Goal: Task Accomplishment & Management: Use online tool/utility

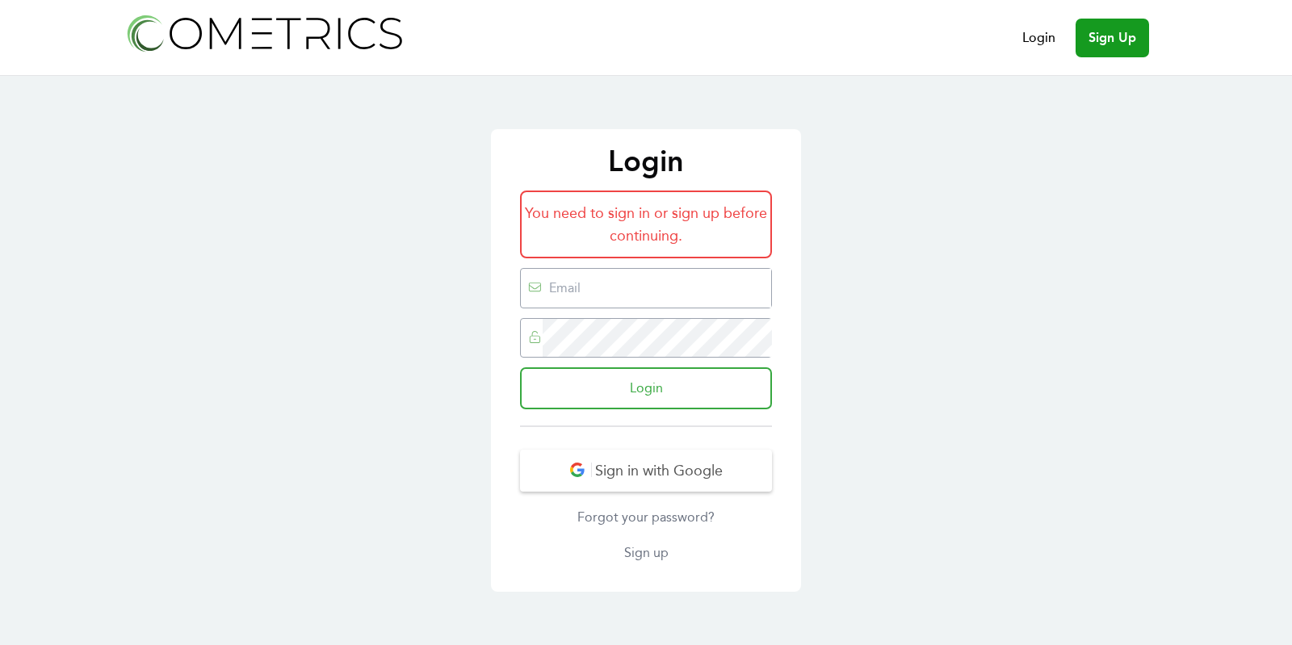
type input "[EMAIL_ADDRESS][DOMAIN_NAME]"
click at [674, 401] on input "Login" at bounding box center [646, 388] width 252 height 42
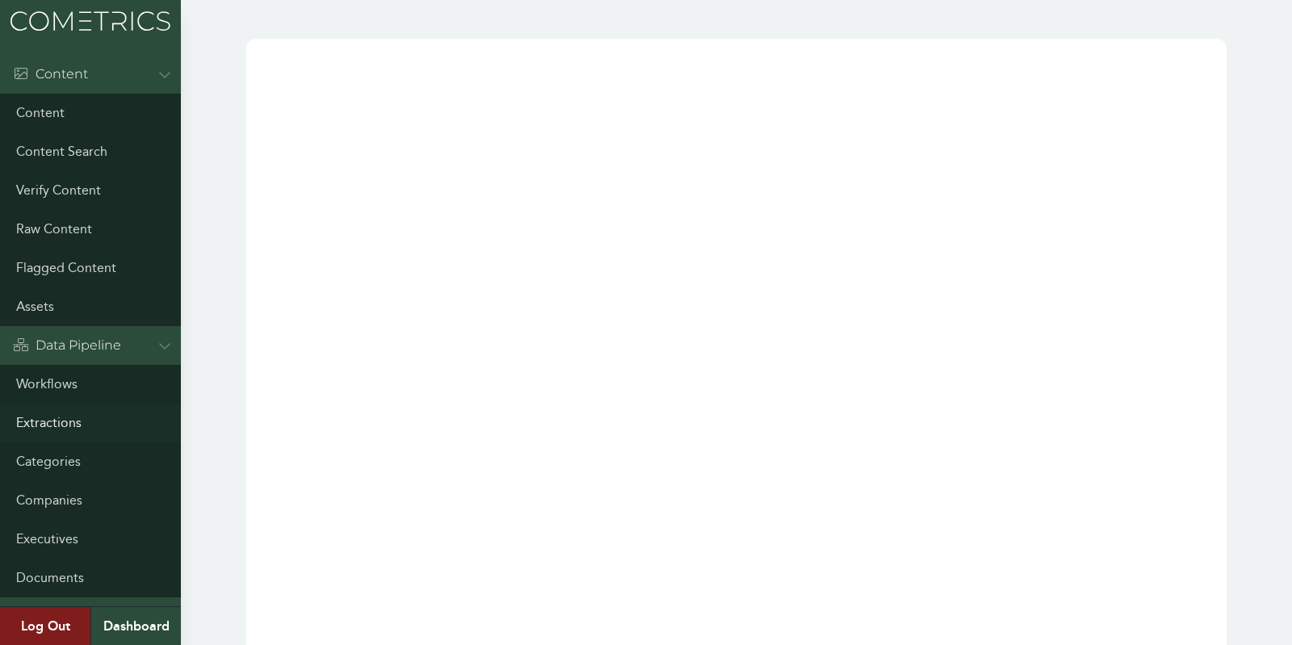
click at [54, 414] on link "Extractions" at bounding box center [90, 423] width 181 height 39
click at [52, 363] on div "Data Pipeline" at bounding box center [90, 345] width 181 height 39
click at [60, 398] on div "Admin" at bounding box center [90, 384] width 181 height 39
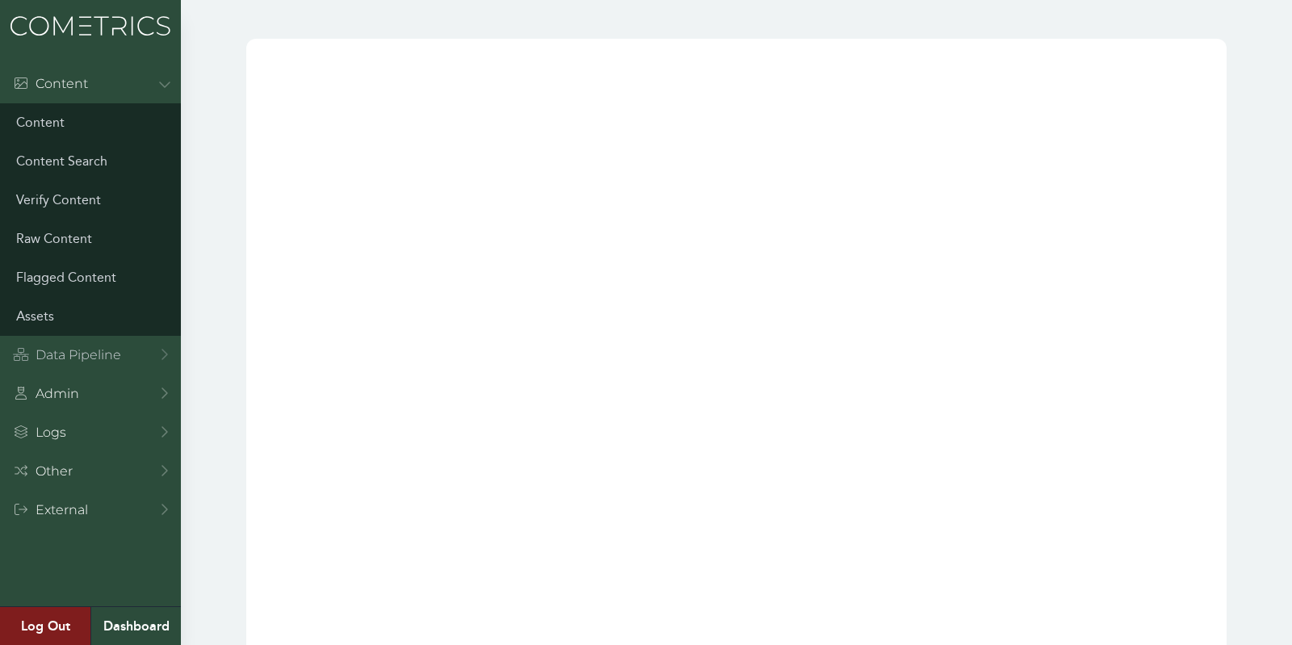
click at [49, 355] on div "Data Pipeline" at bounding box center [67, 355] width 108 height 19
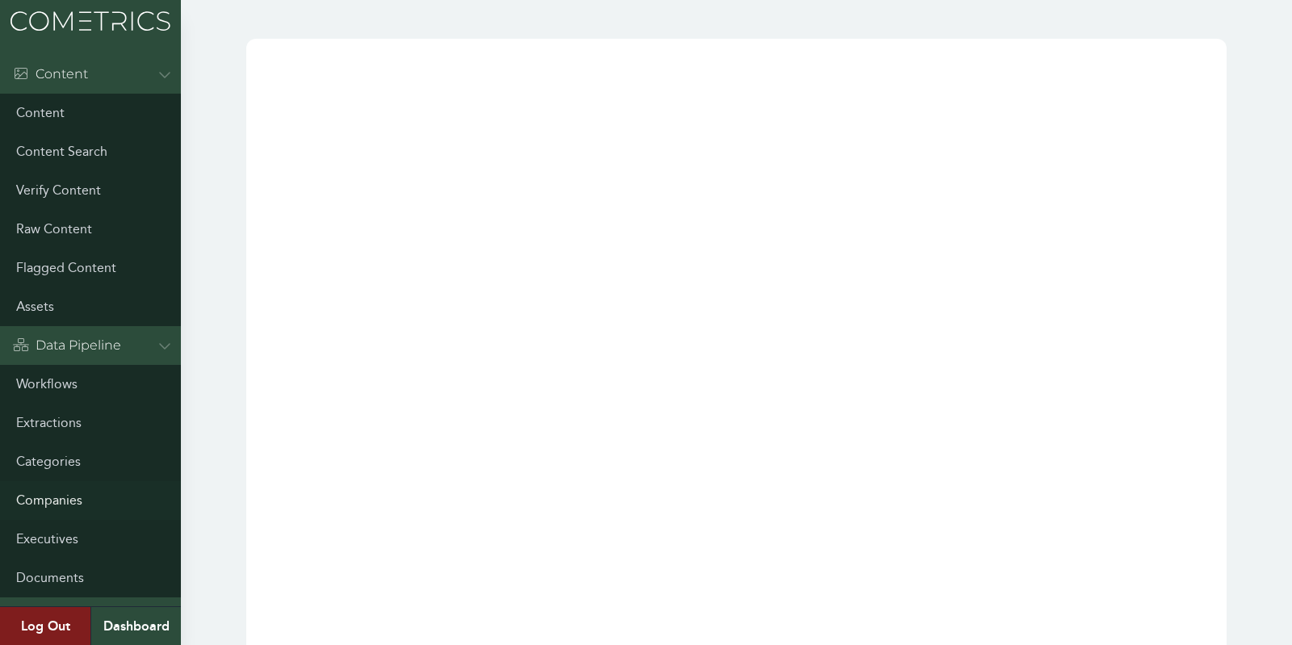
click at [61, 500] on link "Companies" at bounding box center [90, 500] width 181 height 39
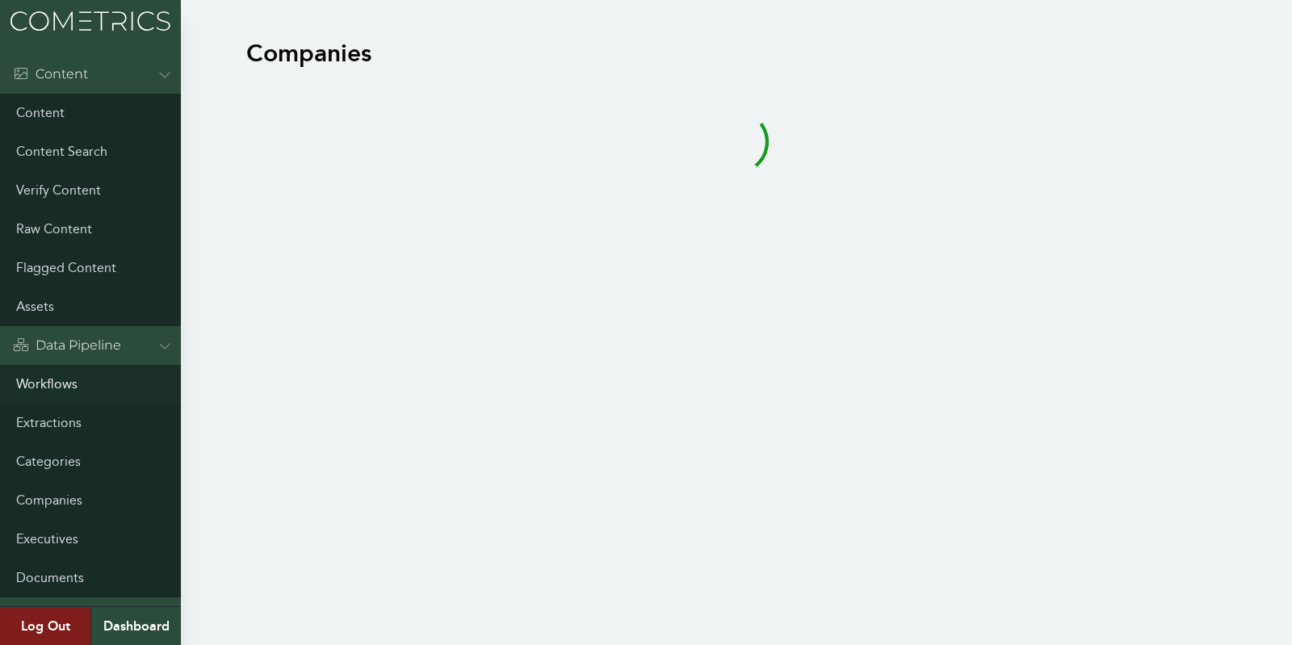
click at [58, 382] on link "Workflows" at bounding box center [90, 384] width 181 height 39
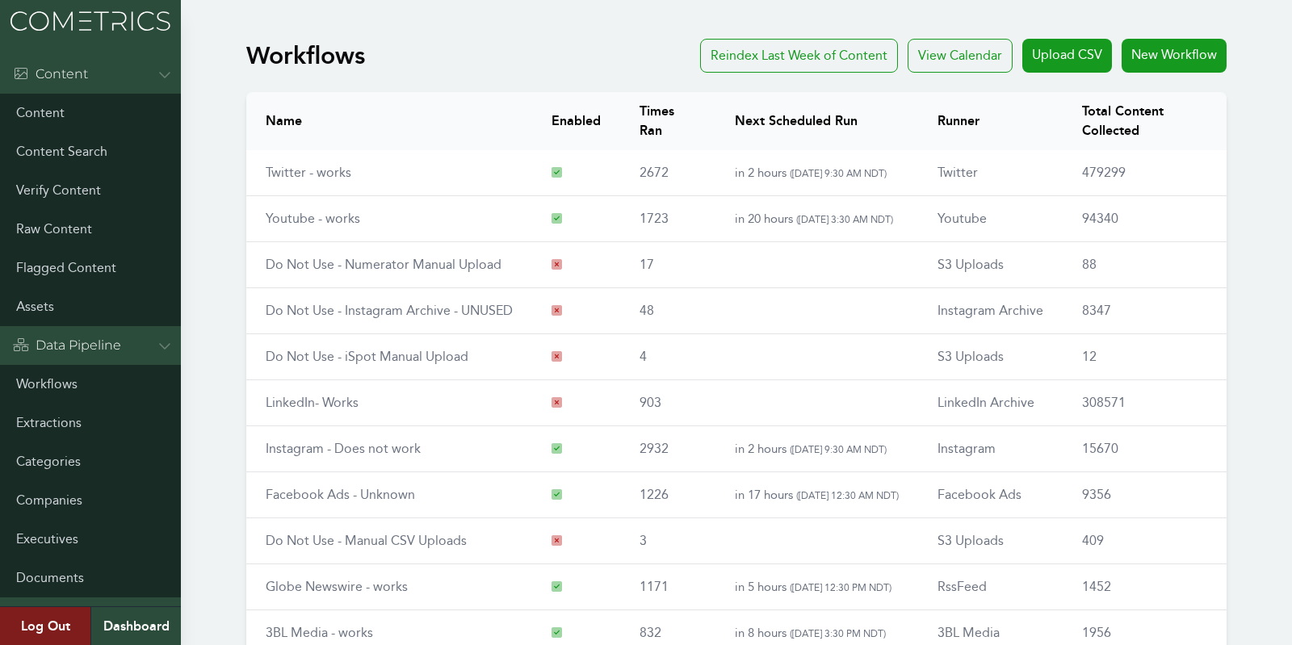
click at [189, 182] on div "Workflows Reindex Last Week of Content View Calendar Upload CSV New Workflow Na…" at bounding box center [646, 419] width 1292 height 775
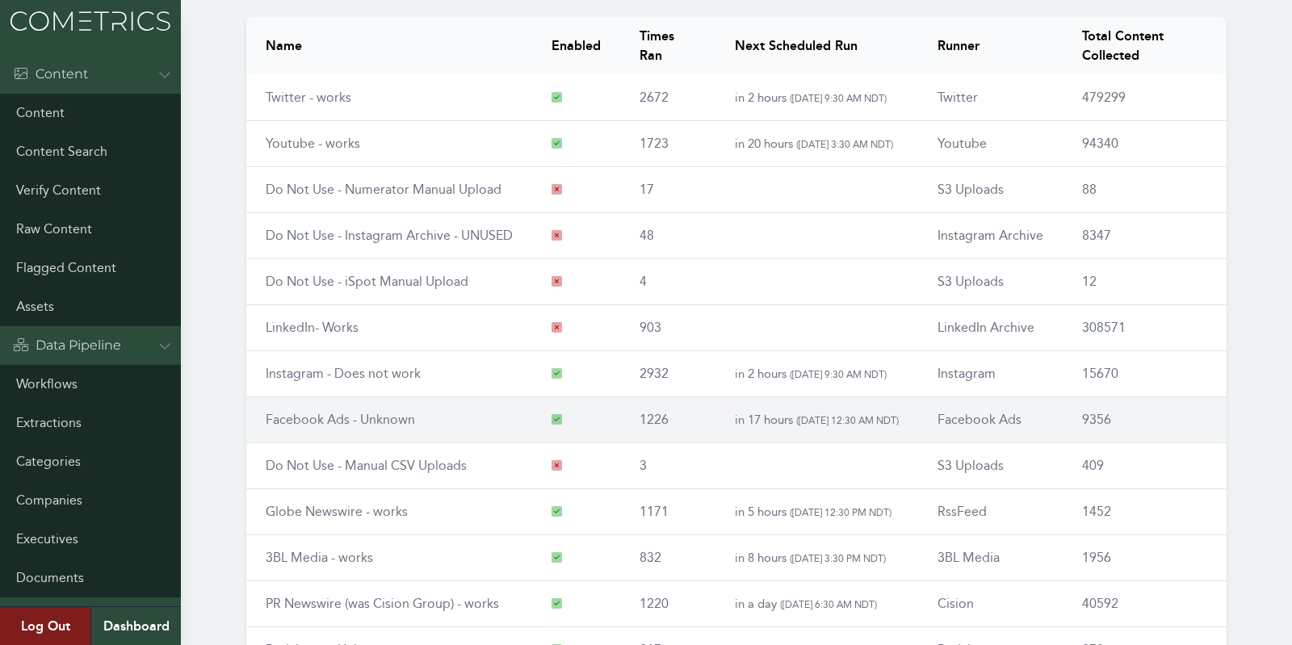
scroll to position [188, 0]
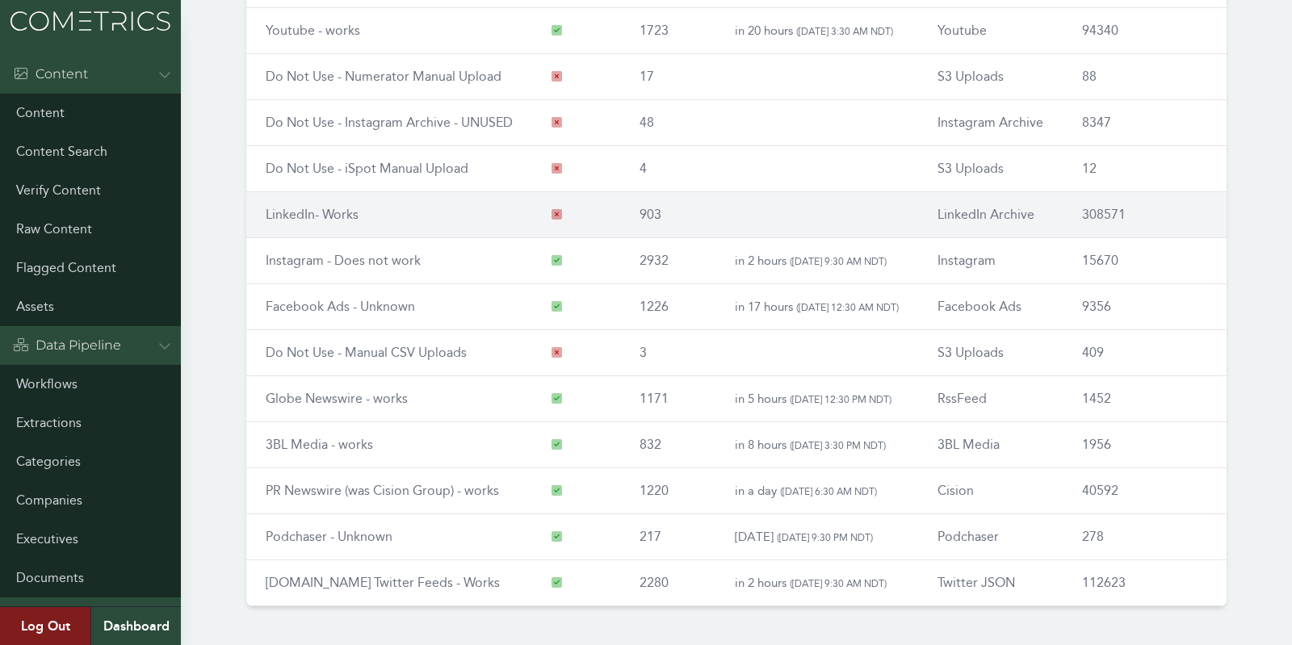
click at [296, 212] on link "LinkedIn- Works" at bounding box center [312, 214] width 93 height 15
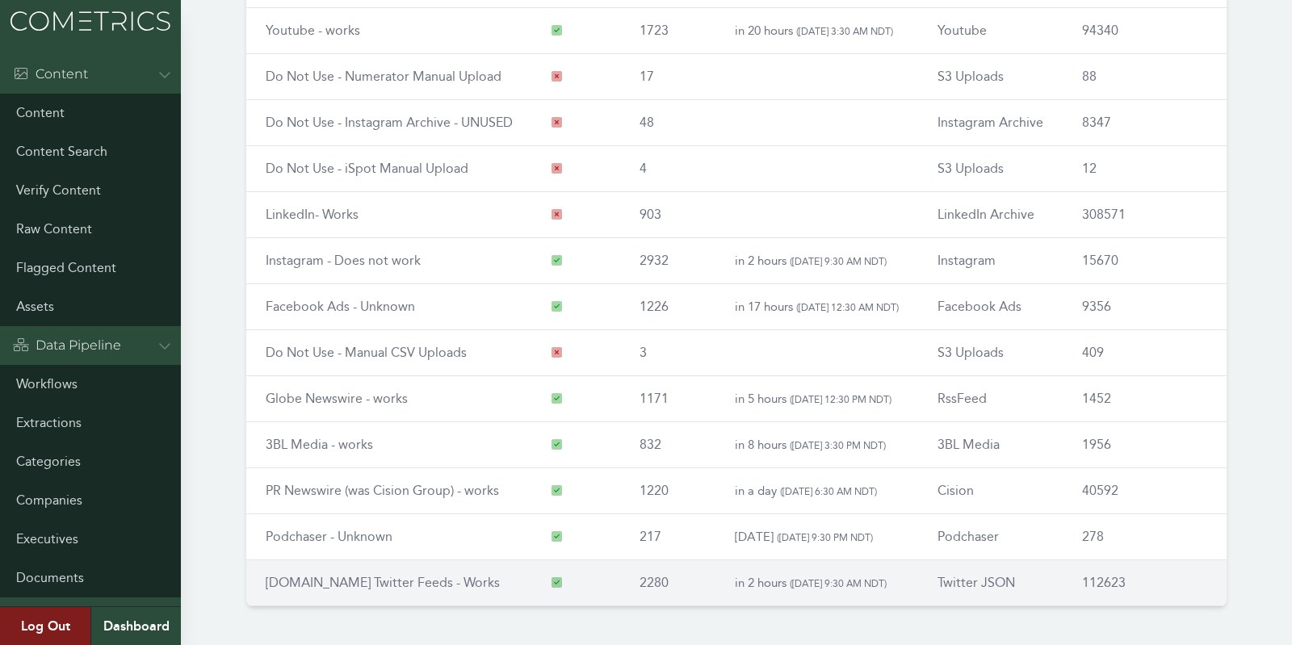
click at [322, 575] on link "[DOMAIN_NAME] Twitter Feeds - Works" at bounding box center [383, 582] width 234 height 15
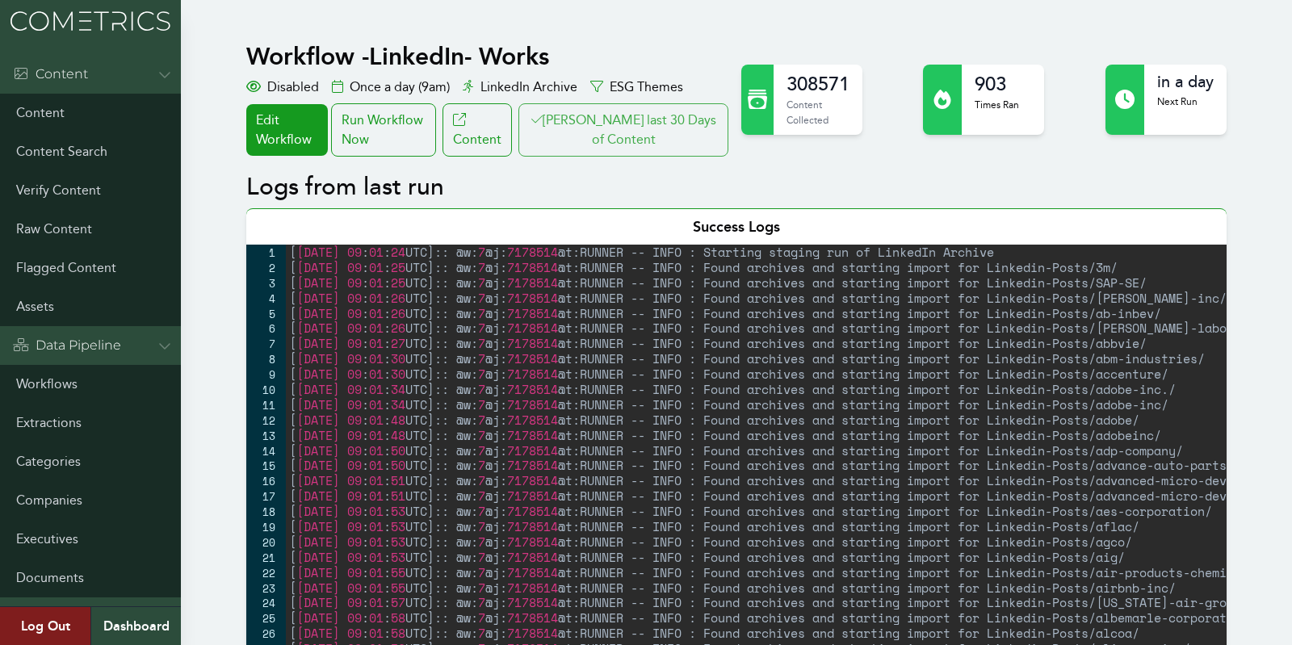
click at [616, 147] on button "[PERSON_NAME] last 30 Days of Content" at bounding box center [624, 129] width 210 height 53
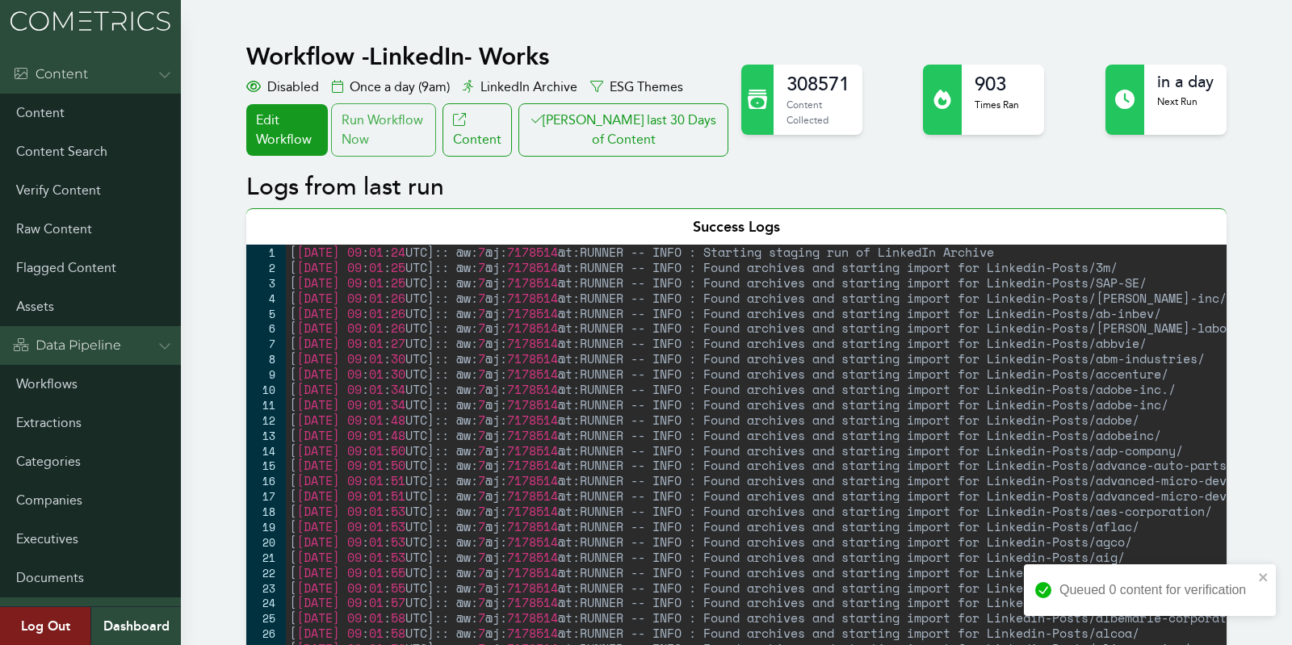
click at [423, 124] on div "Run Workflow Now" at bounding box center [383, 129] width 105 height 53
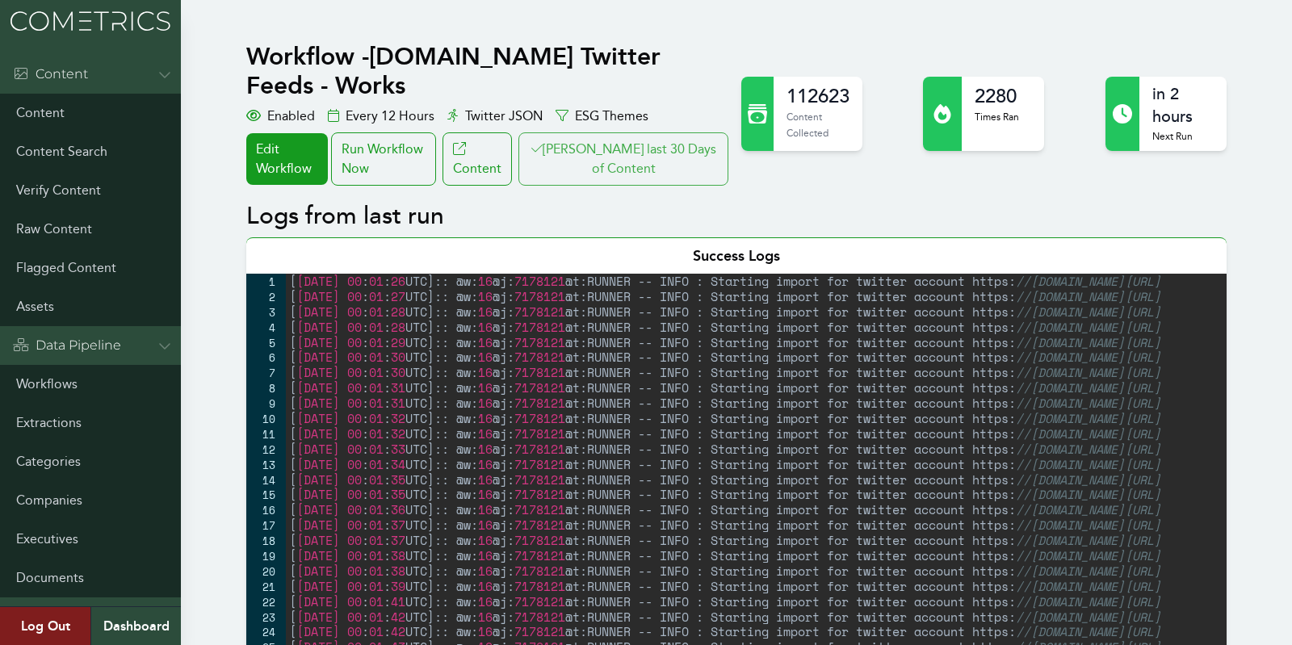
click at [718, 150] on button "[PERSON_NAME] last 30 Days of Content" at bounding box center [624, 158] width 210 height 53
